Goal: Information Seeking & Learning: Learn about a topic

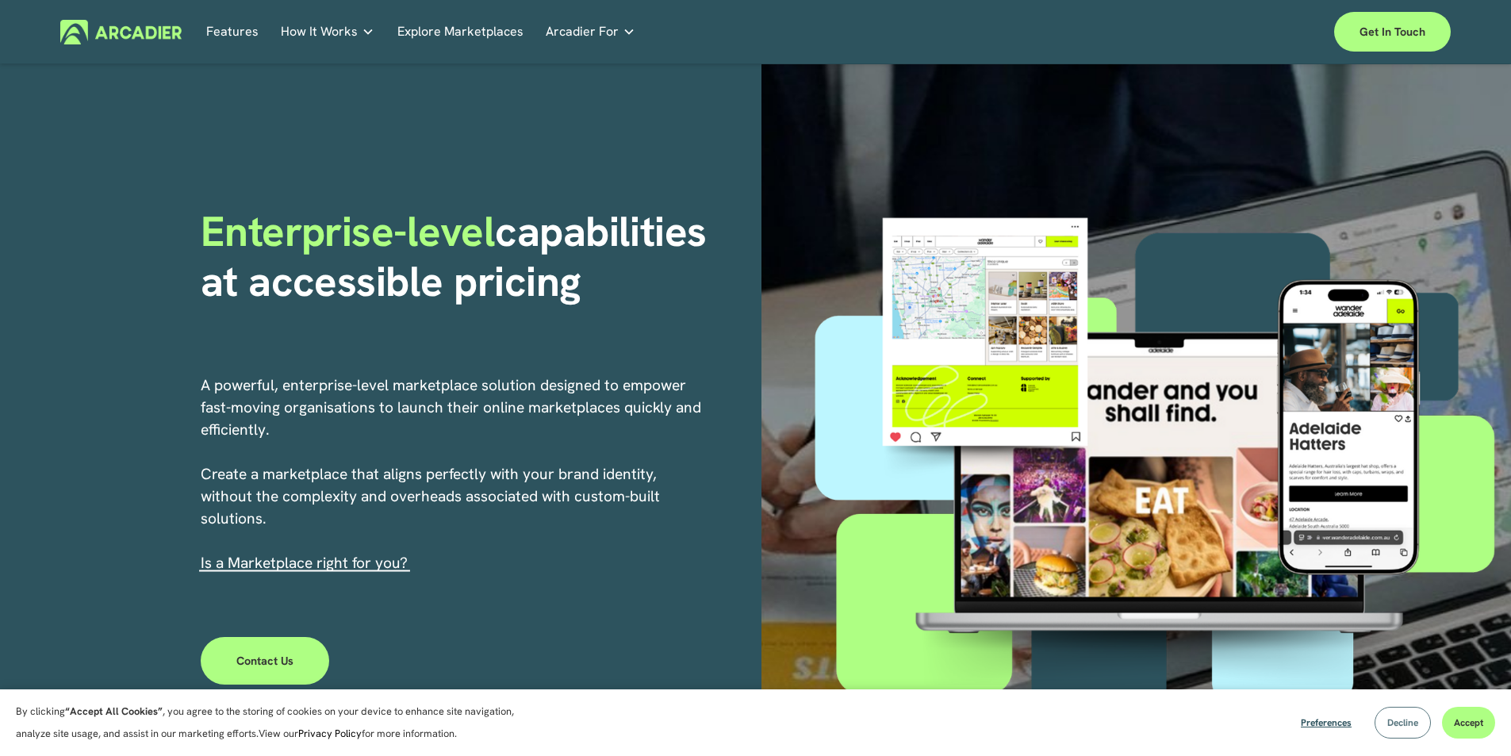
click at [1397, 722] on span "Decline" at bounding box center [1402, 722] width 31 height 13
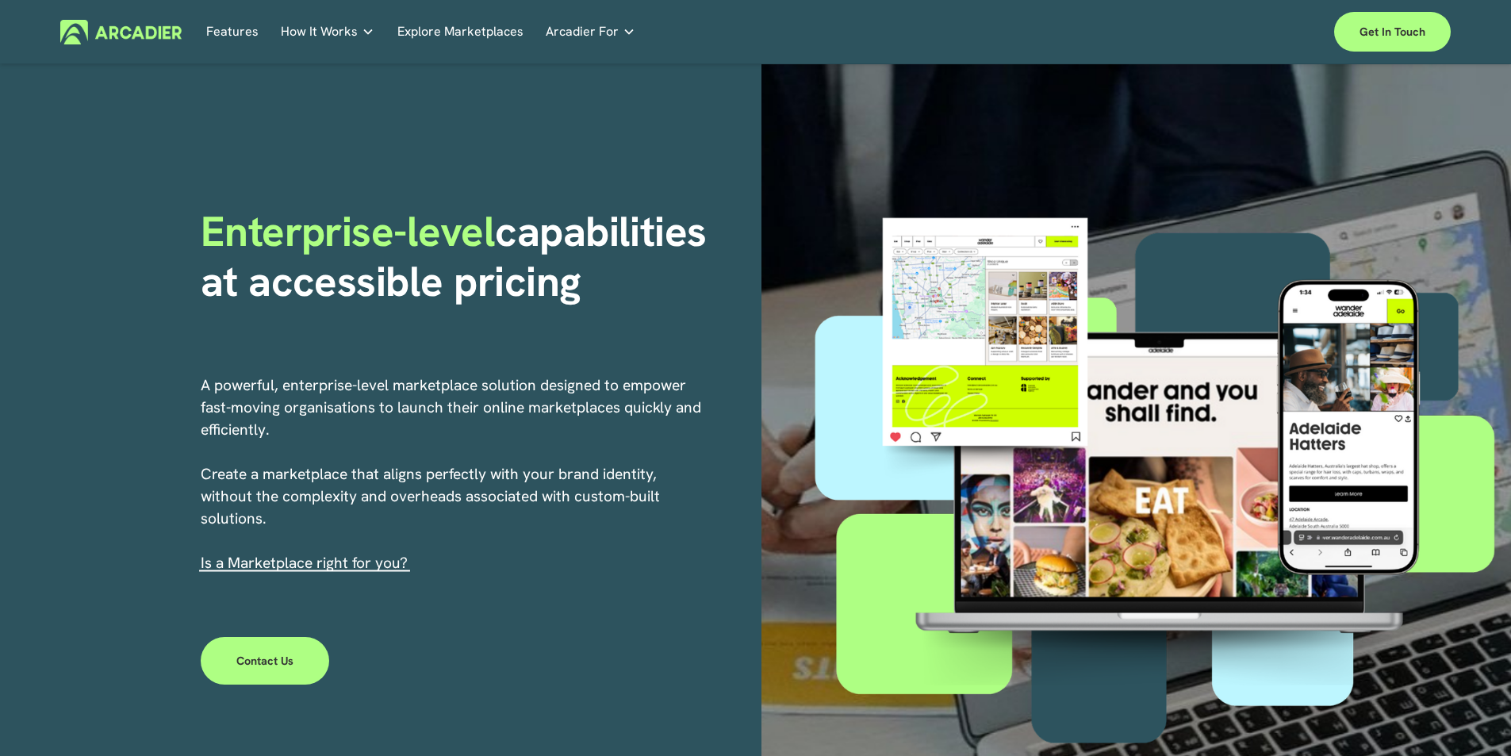
click at [312, 33] on span "How It Works" at bounding box center [319, 32] width 77 height 22
click at [305, 37] on span "How It Works" at bounding box center [319, 32] width 77 height 22
click at [0, 0] on h5 "Why Arcadier" at bounding box center [0, 0] width 0 height 0
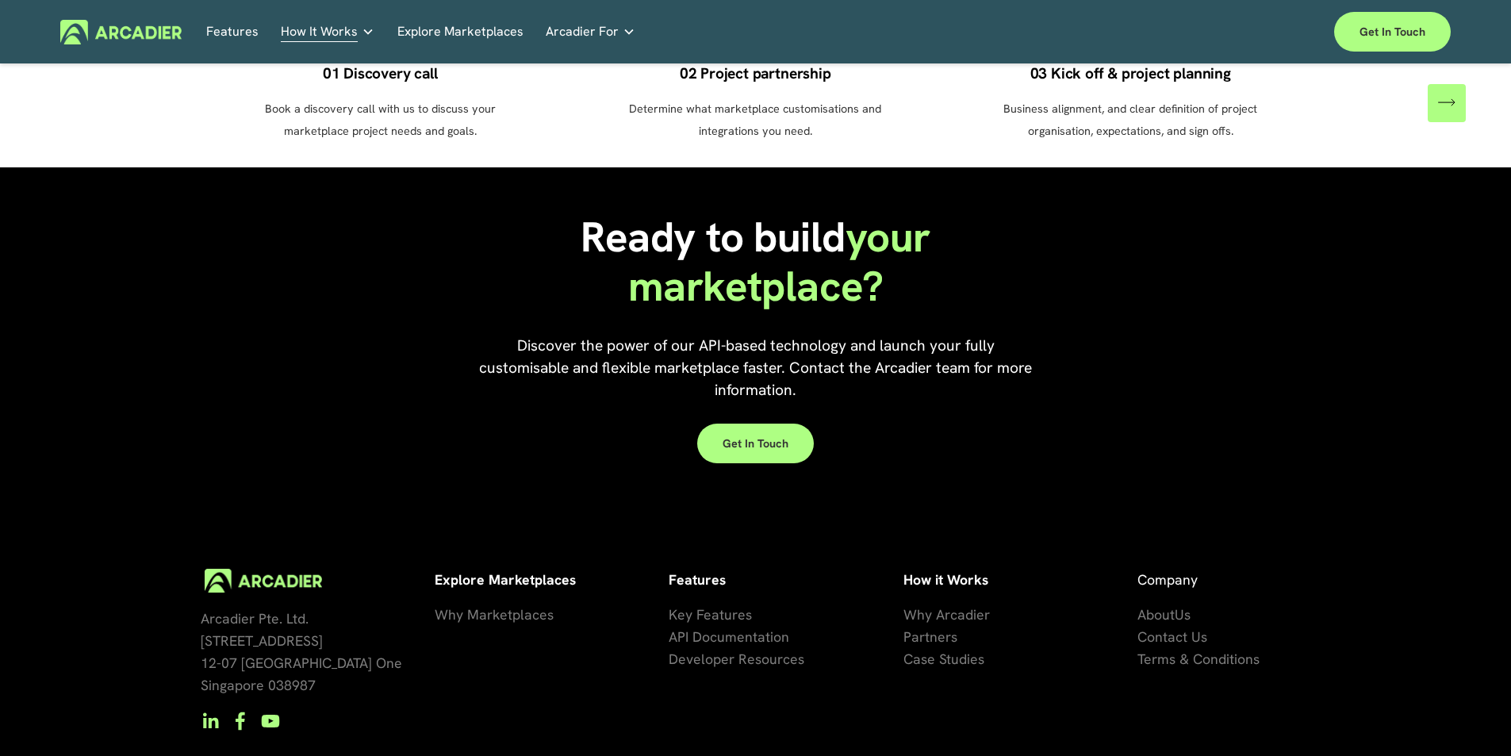
scroll to position [1408, 0]
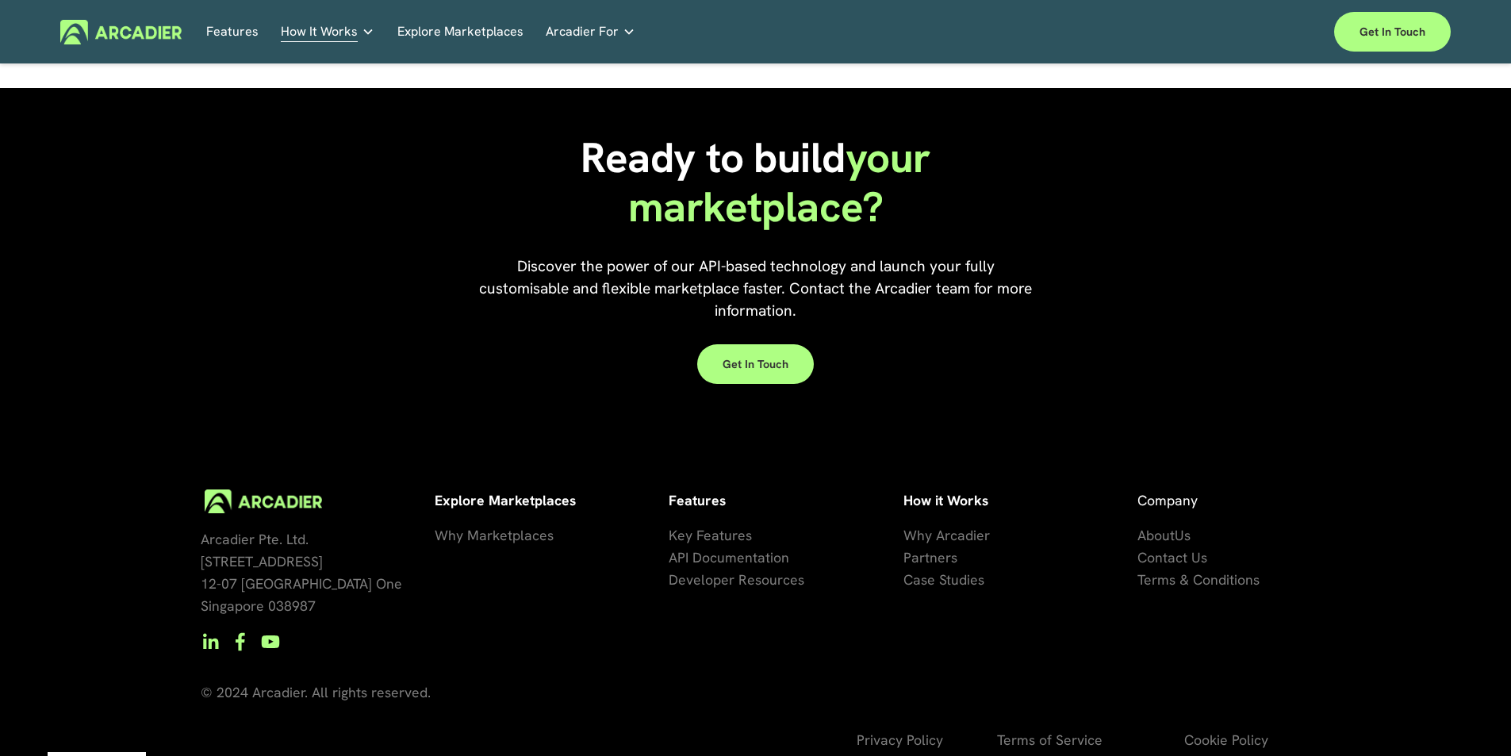
click at [273, 635] on use "YouTube" at bounding box center [270, 641] width 18 height 13
